Goal: Navigation & Orientation: Find specific page/section

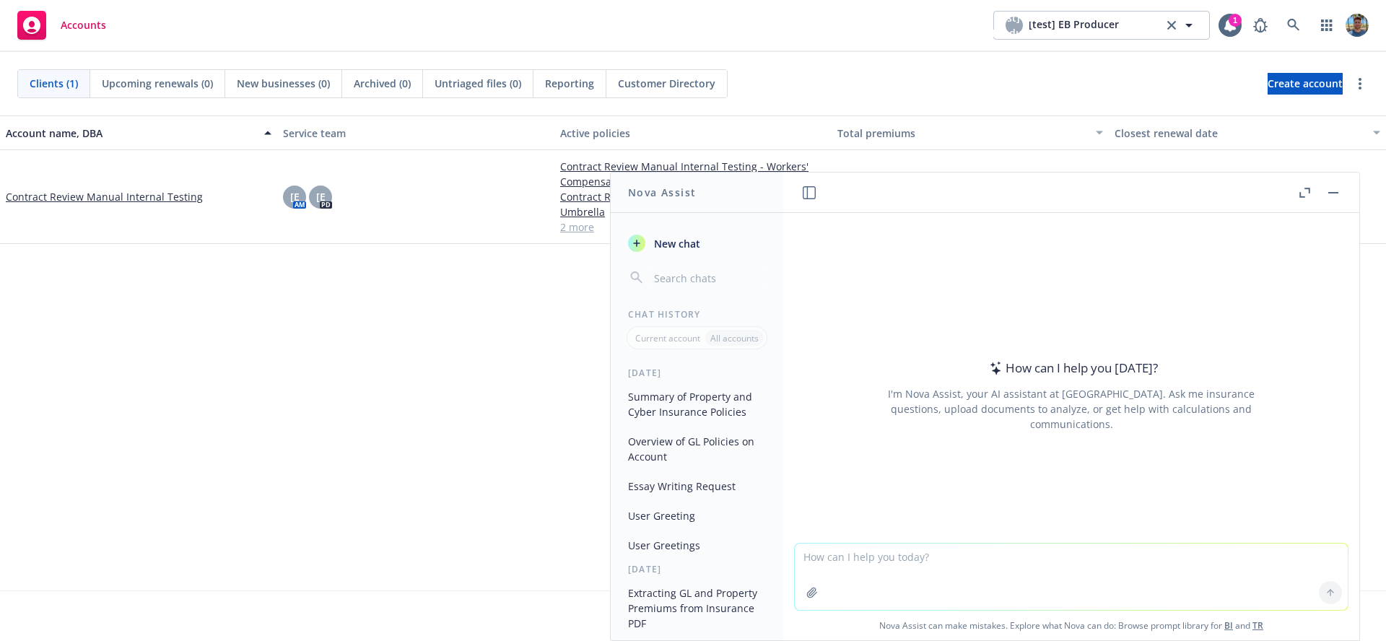
click at [808, 199] on button "button" at bounding box center [809, 192] width 17 height 17
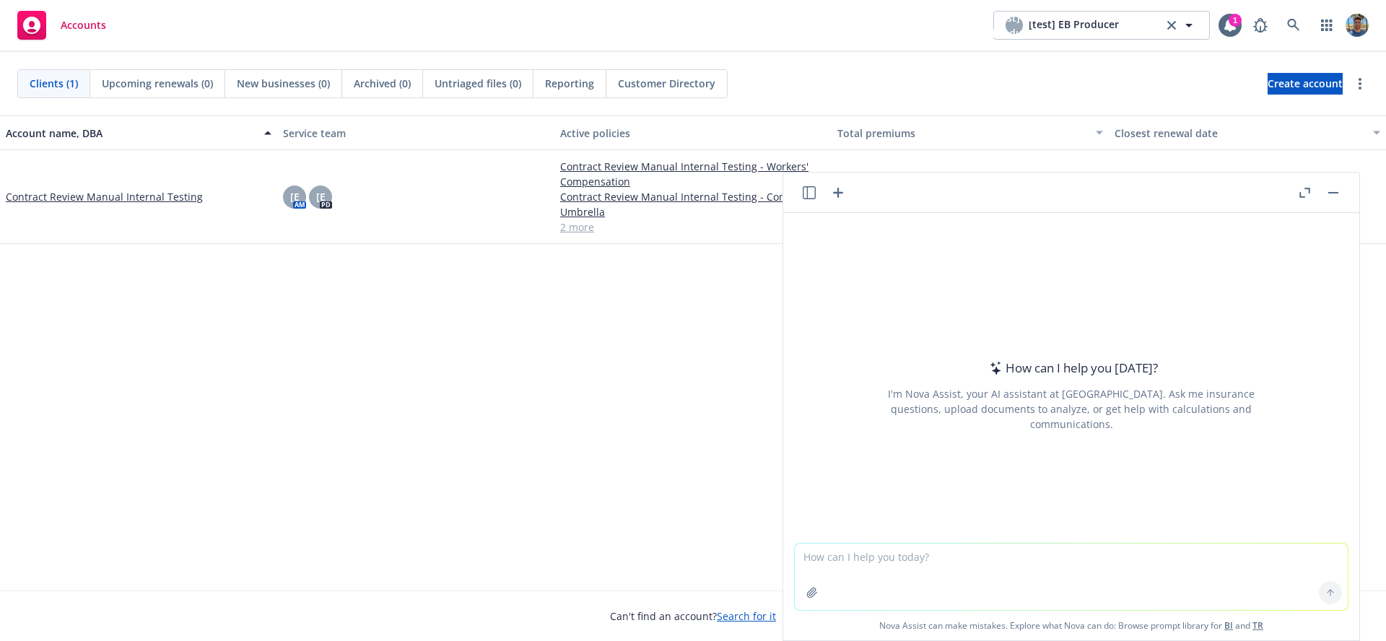
click at [806, 194] on icon "button" at bounding box center [809, 192] width 13 height 13
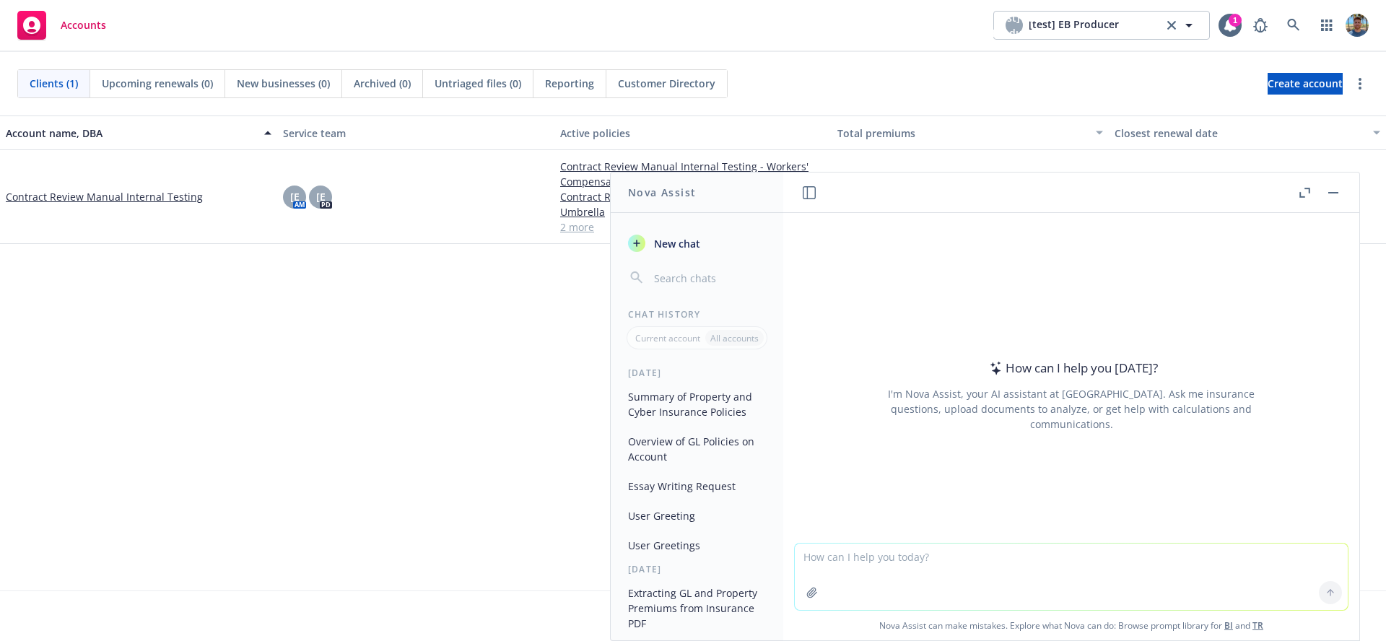
click at [803, 196] on icon "button" at bounding box center [809, 192] width 13 height 13
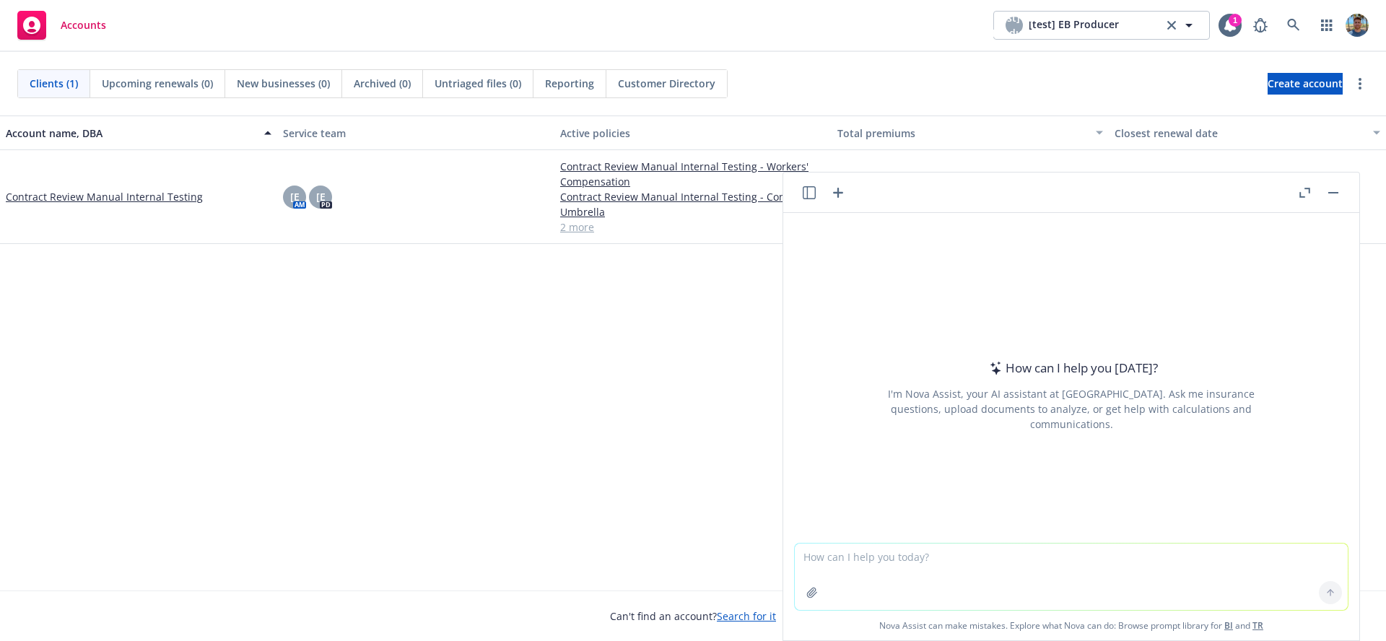
click at [805, 198] on icon "button" at bounding box center [809, 192] width 13 height 13
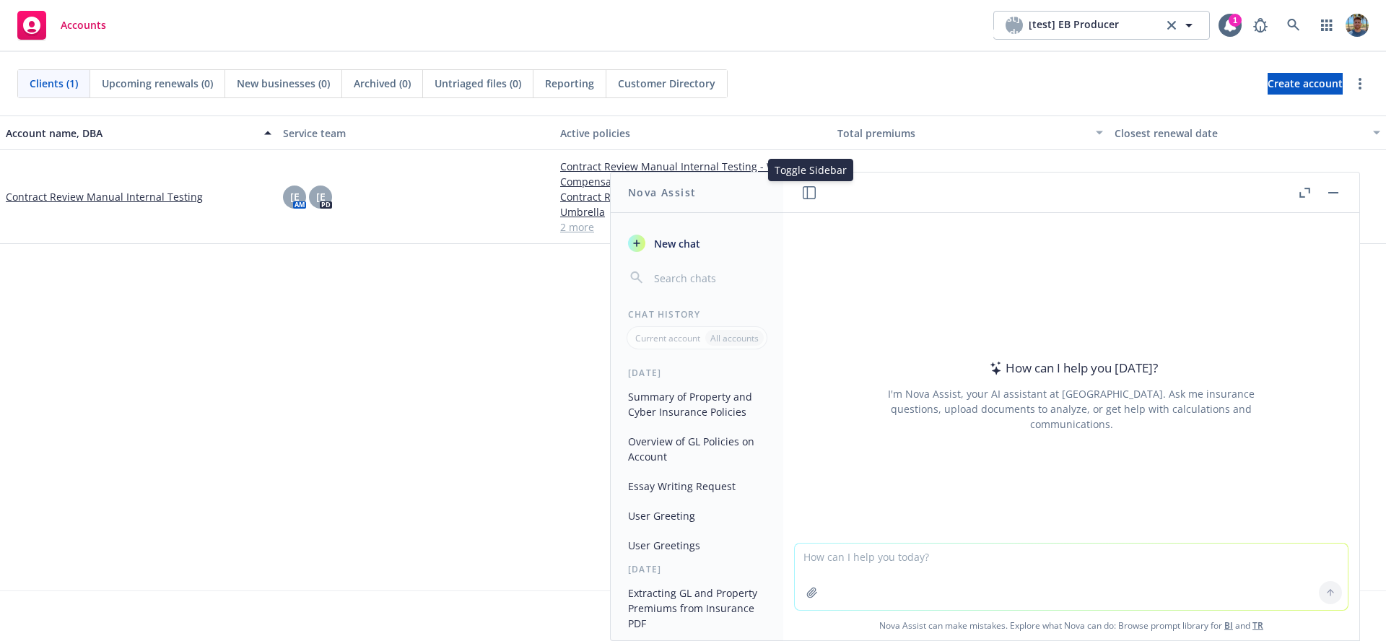
click at [808, 198] on icon "button" at bounding box center [809, 192] width 13 height 13
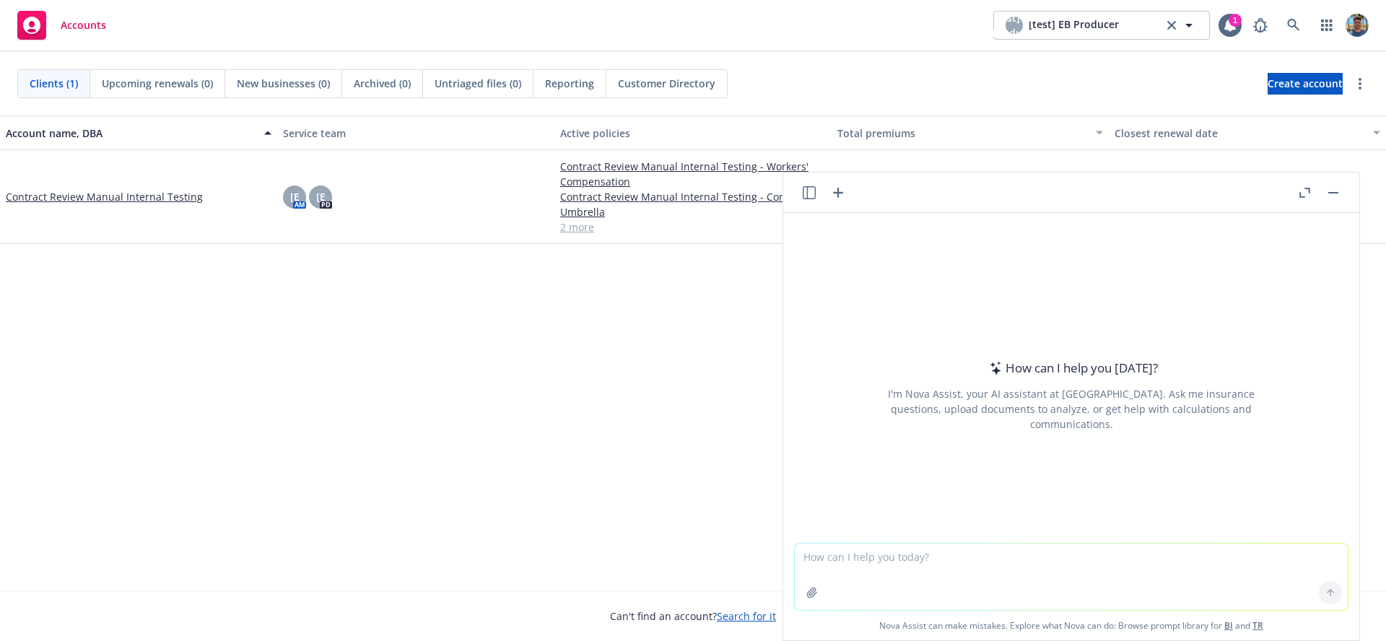
click at [808, 198] on icon "button" at bounding box center [809, 192] width 13 height 13
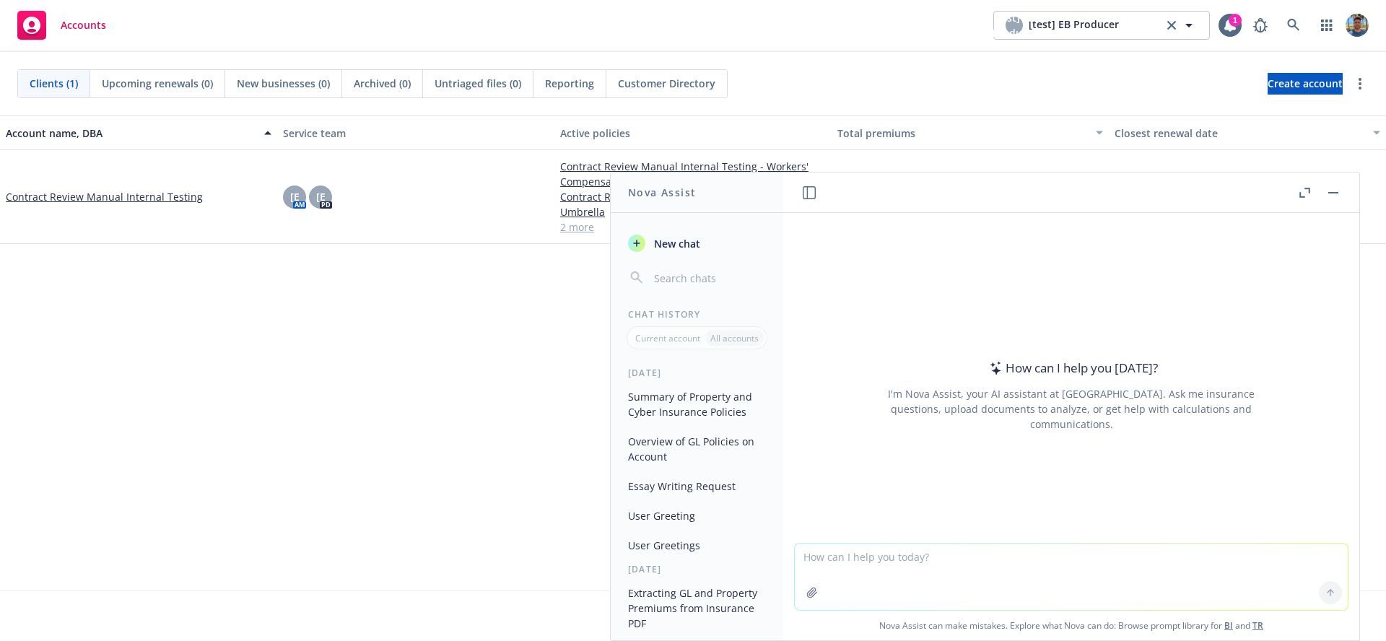
click at [808, 197] on icon "button" at bounding box center [809, 192] width 13 height 13
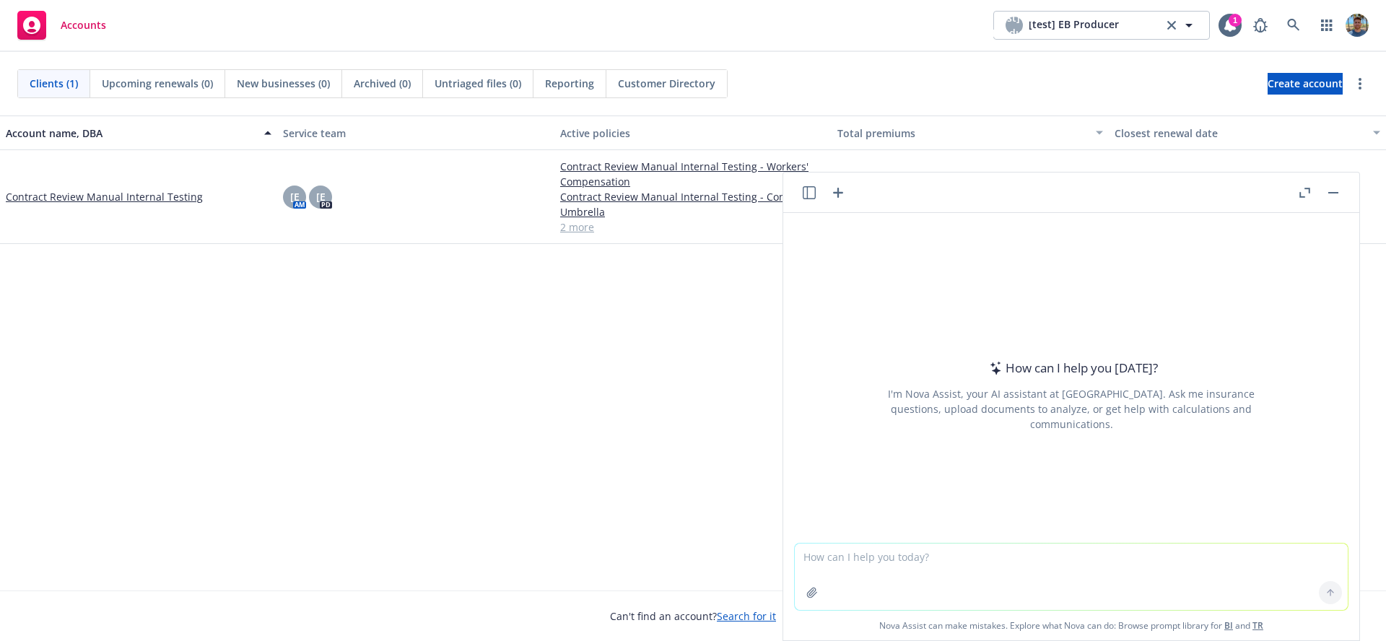
click at [808, 197] on icon "button" at bounding box center [809, 192] width 13 height 13
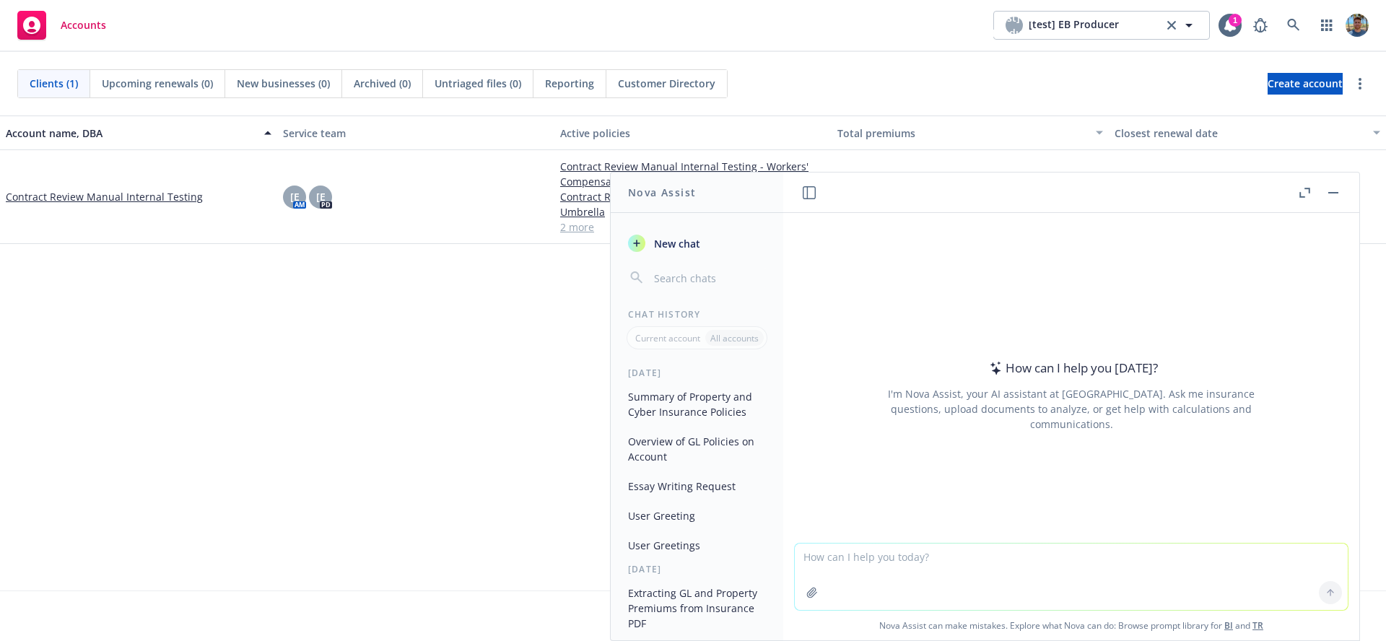
click at [808, 197] on icon "button" at bounding box center [809, 192] width 13 height 13
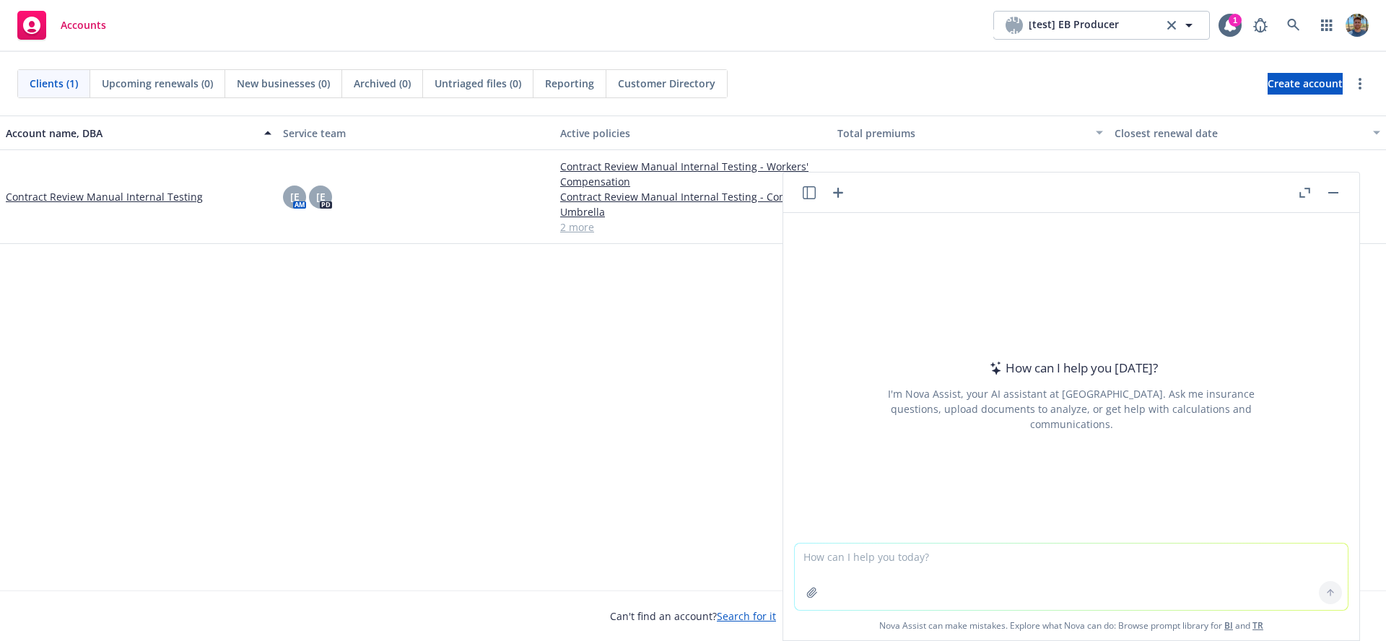
click at [808, 197] on icon "button" at bounding box center [809, 192] width 13 height 13
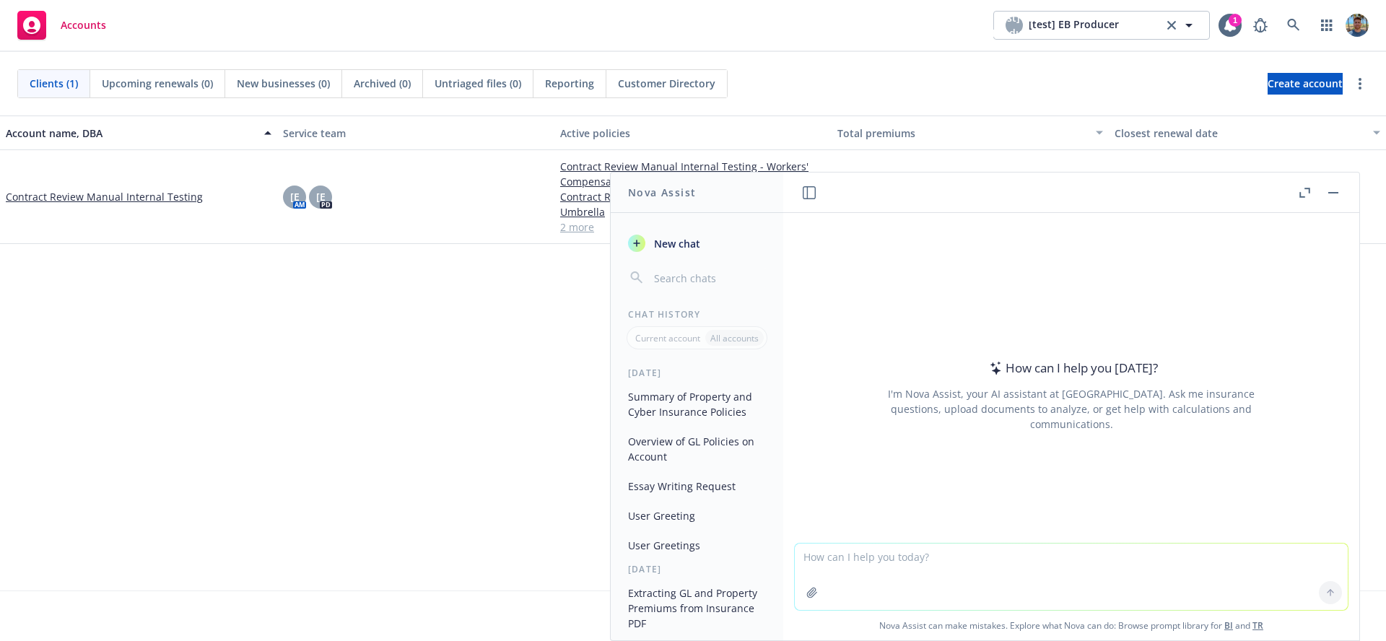
click at [808, 197] on icon "button" at bounding box center [809, 192] width 13 height 13
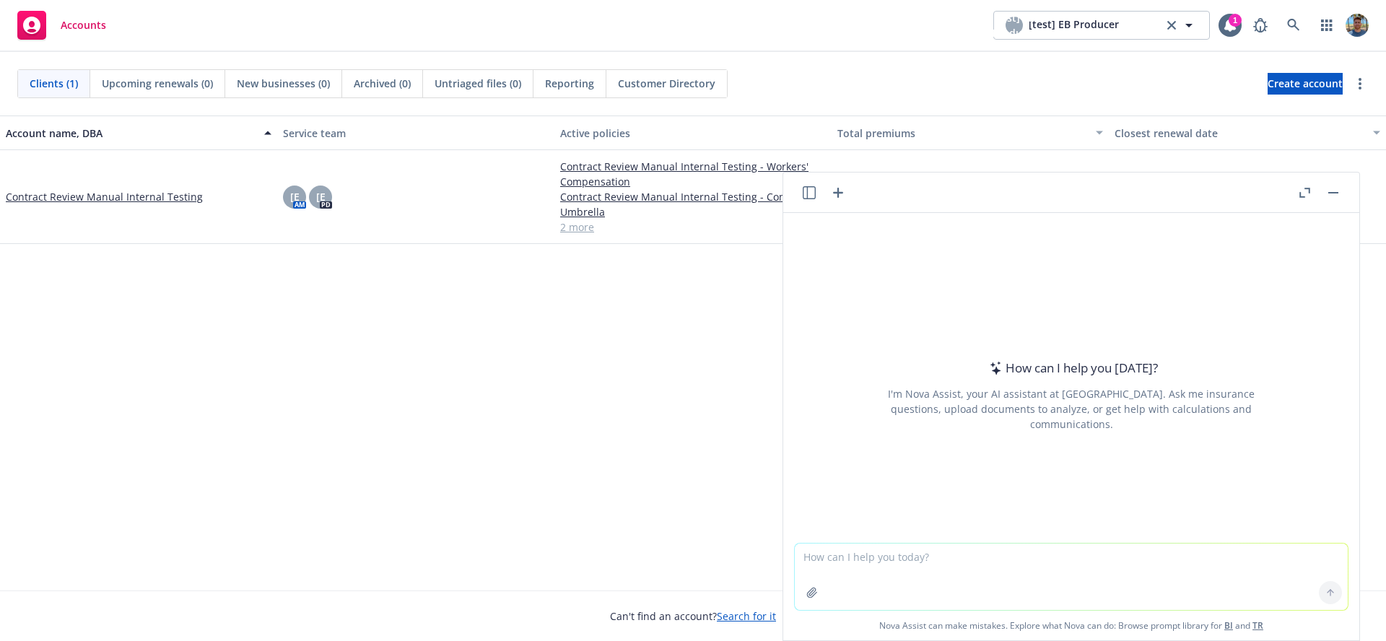
click at [812, 193] on icon "button" at bounding box center [809, 192] width 13 height 13
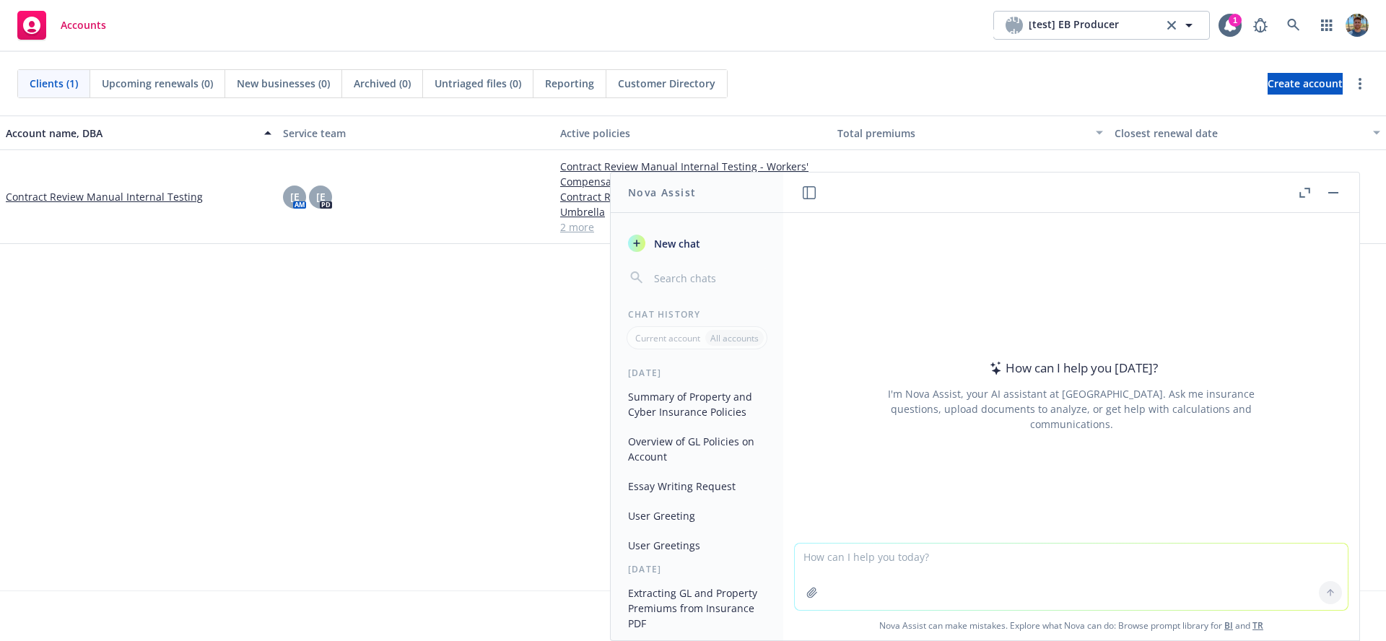
click at [808, 185] on button "button" at bounding box center [809, 192] width 17 height 17
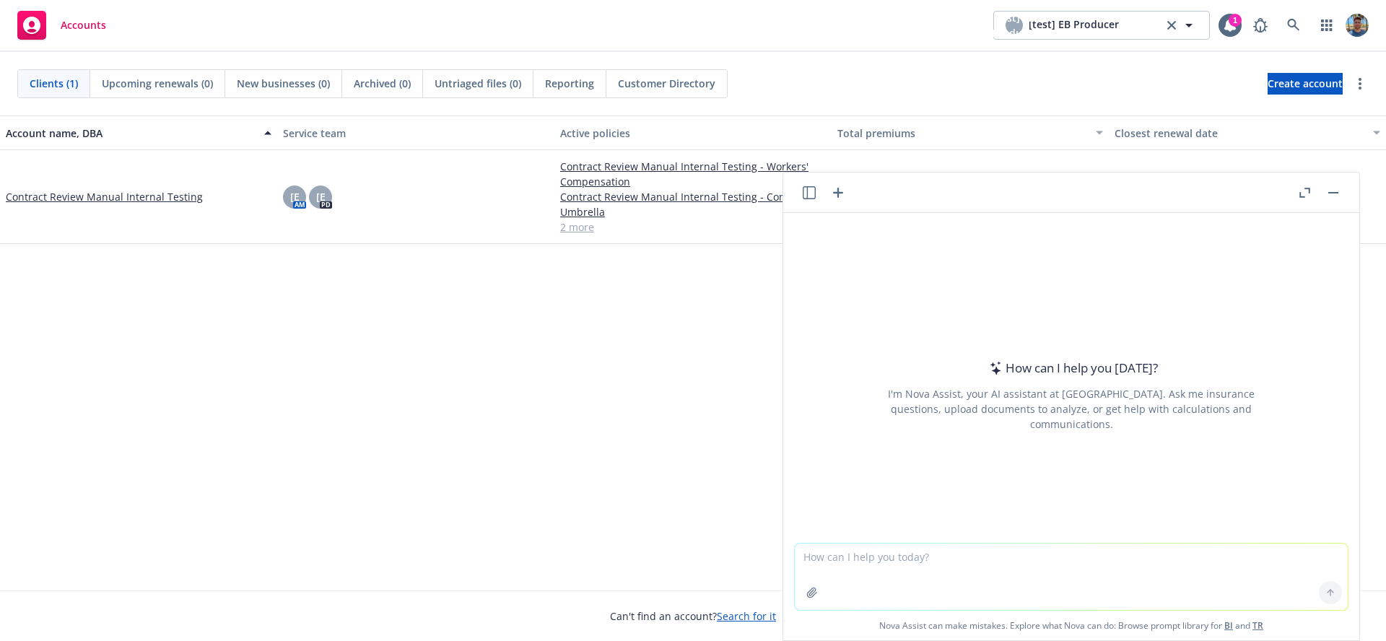
click at [816, 196] on button "button" at bounding box center [809, 192] width 17 height 17
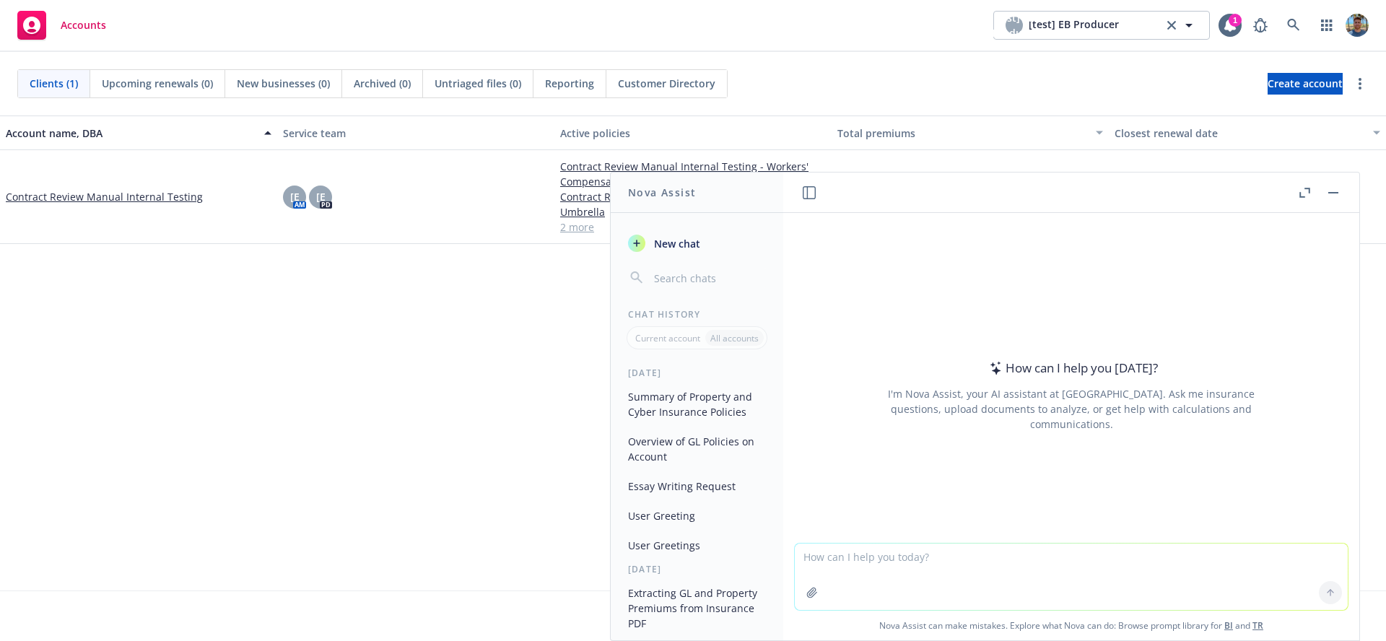
click at [816, 189] on button "button" at bounding box center [809, 192] width 17 height 17
